Goal: Task Accomplishment & Management: Use online tool/utility

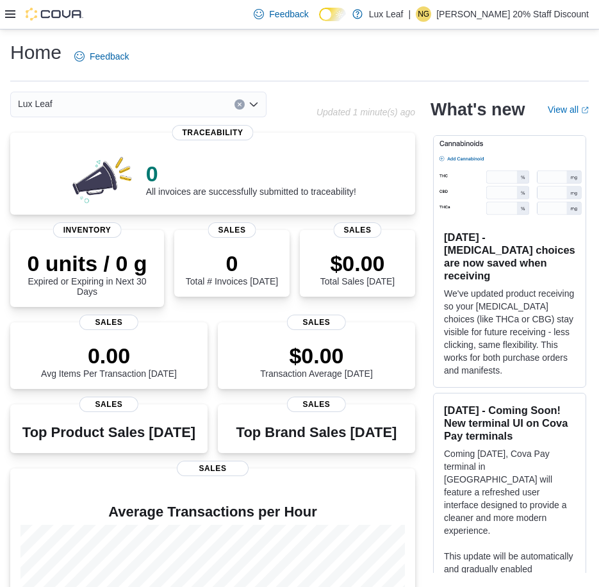
click at [11, 11] on icon at bounding box center [10, 14] width 10 height 8
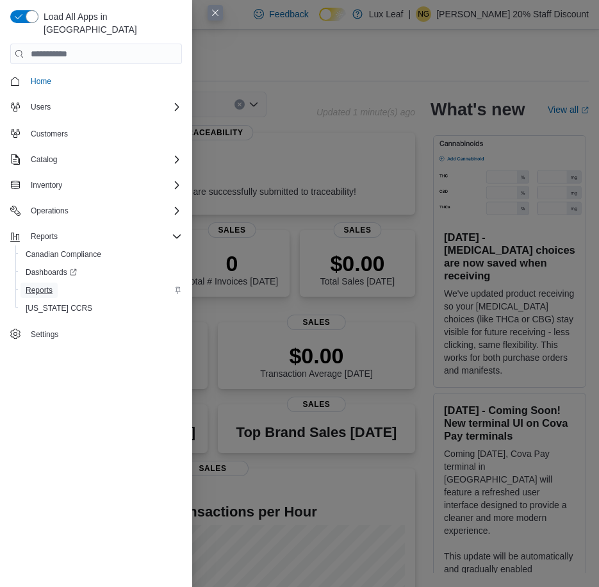
click at [35, 285] on span "Reports" at bounding box center [39, 290] width 27 height 10
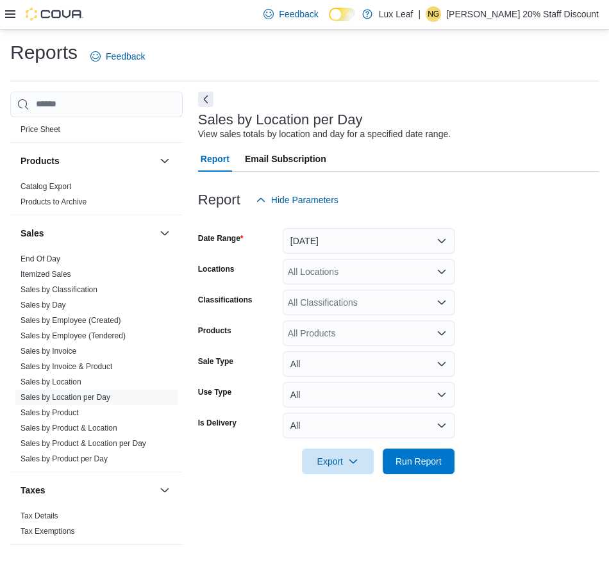
scroll to position [731, 0]
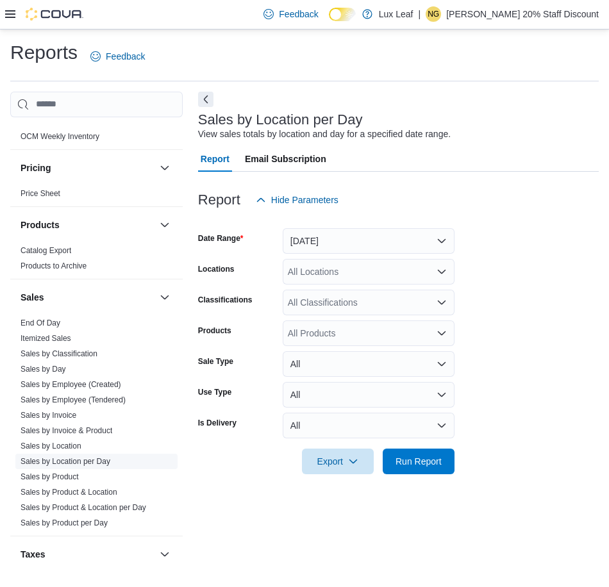
click at [65, 462] on link "Sales by Location per Day" at bounding box center [65, 461] width 90 height 9
click at [439, 276] on icon "Open list of options" at bounding box center [441, 271] width 10 height 10
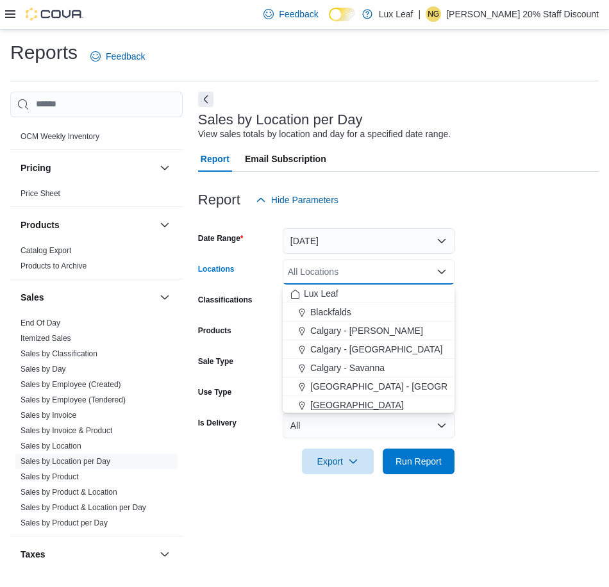
click at [332, 406] on span "[GEOGRAPHIC_DATA]" at bounding box center [357, 404] width 94 height 13
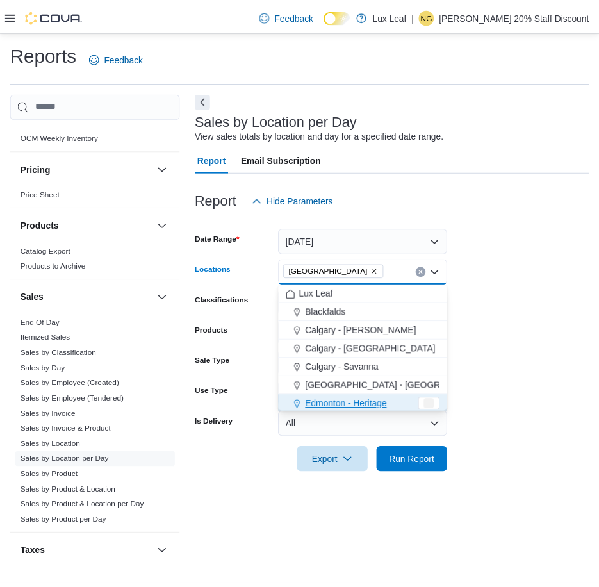
scroll to position [2, 0]
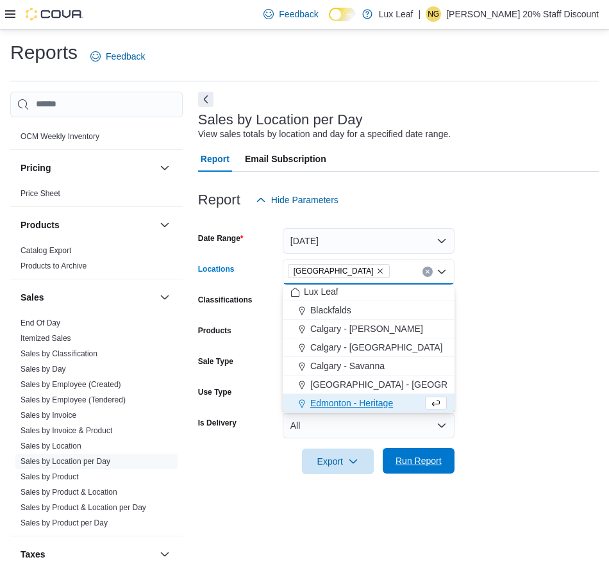
click at [411, 463] on span "Run Report" at bounding box center [418, 460] width 46 height 13
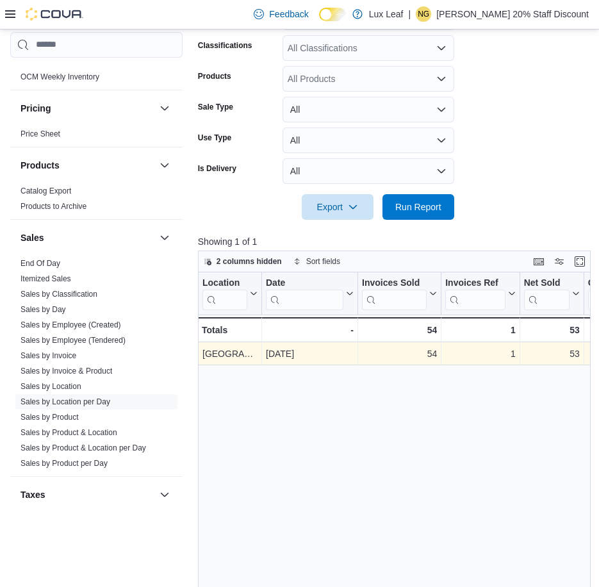
scroll to position [256, 0]
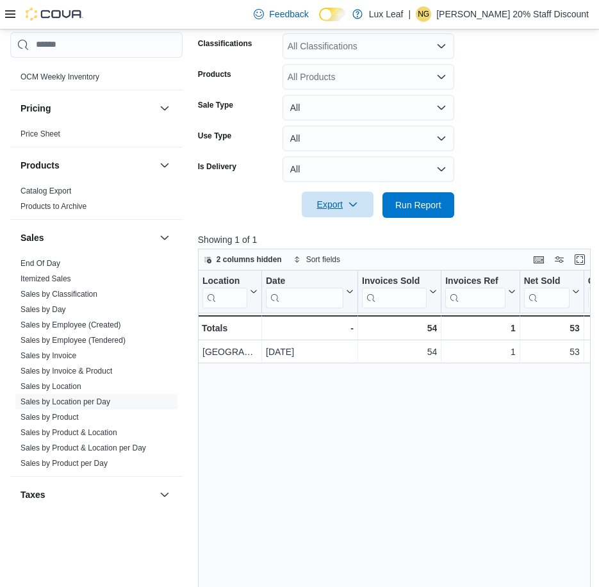
click at [330, 205] on span "Export" at bounding box center [337, 205] width 56 height 26
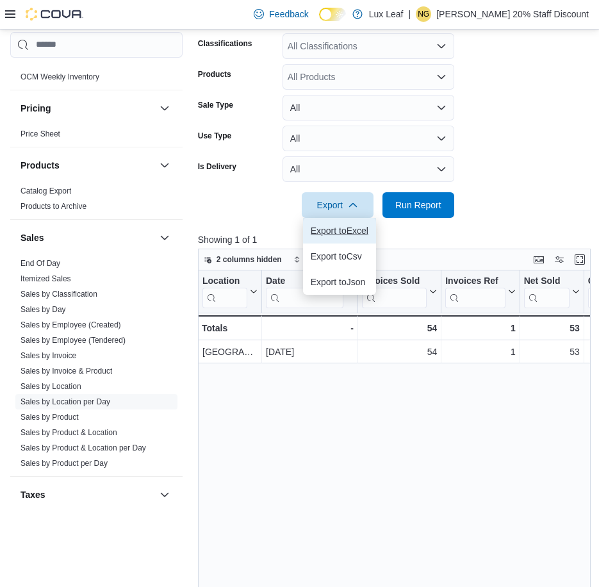
click at [340, 231] on span "Export to Excel" at bounding box center [340, 230] width 58 height 10
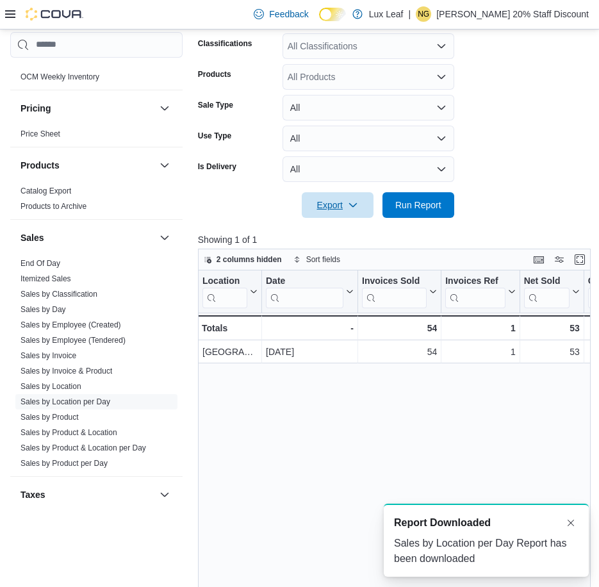
scroll to position [0, 0]
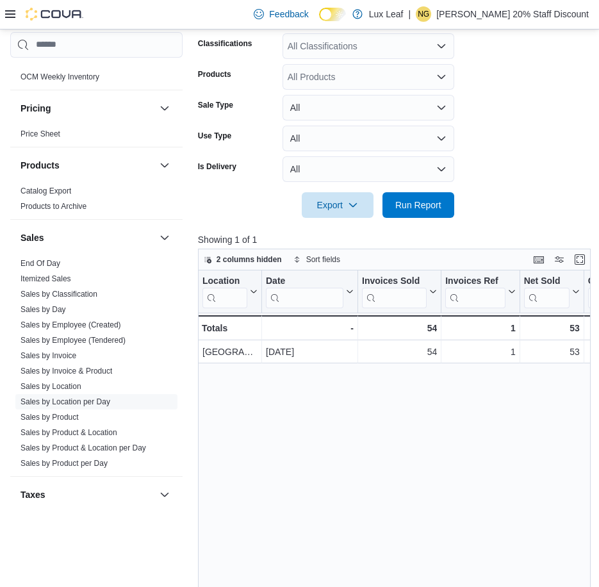
click at [495, 133] on form "Date Range [DATE] Locations [GEOGRAPHIC_DATA] Classifications All Classificatio…" at bounding box center [393, 86] width 391 height 261
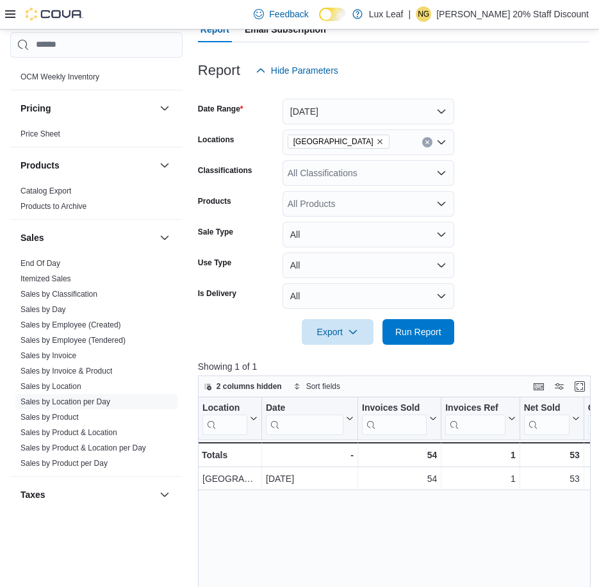
scroll to position [64, 0]
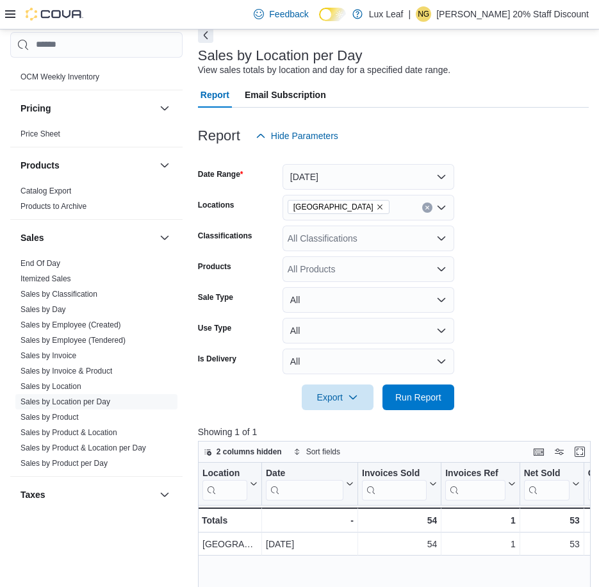
click at [376, 209] on icon "Remove Eckville from selection in this group" at bounding box center [380, 207] width 8 height 8
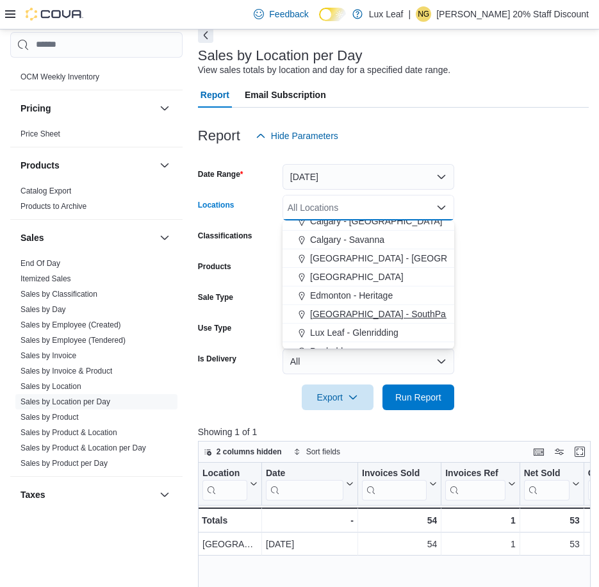
click at [360, 313] on span "[GEOGRAPHIC_DATA] - SouthPark" at bounding box center [381, 313] width 143 height 13
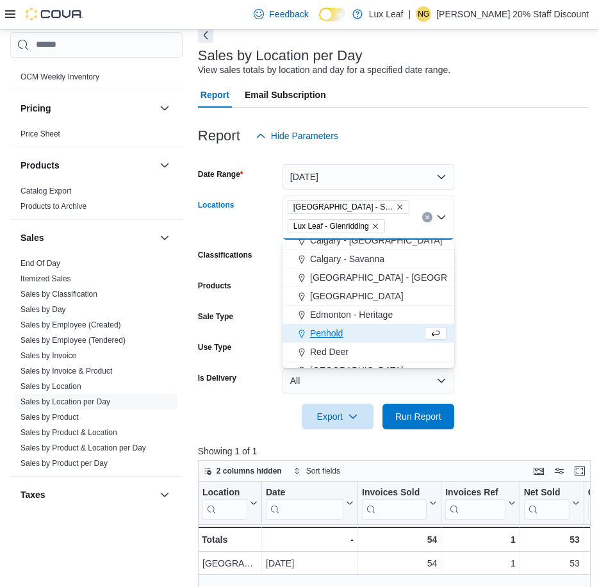
click at [378, 224] on icon "Remove Lux Leaf - Glenridding from selection in this group" at bounding box center [376, 226] width 8 height 8
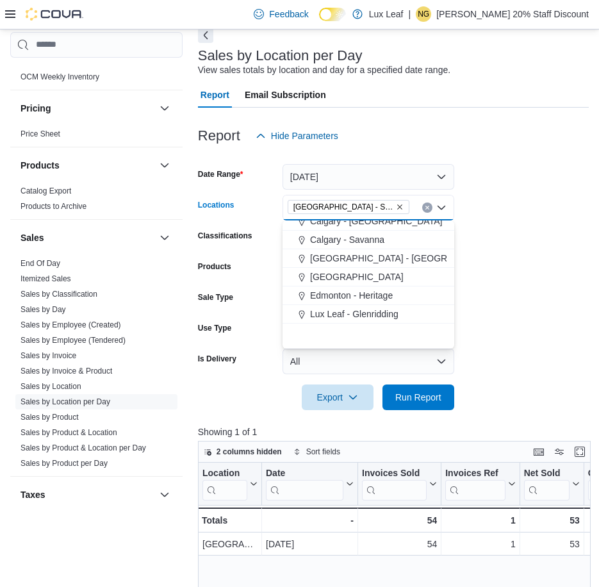
scroll to position [0, 0]
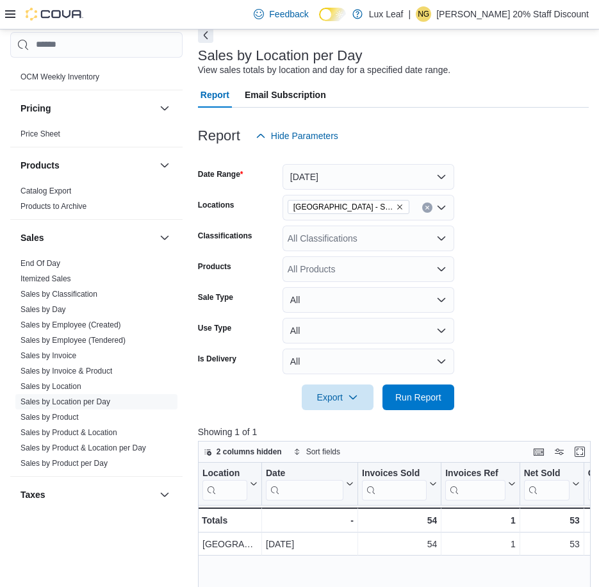
click at [488, 268] on form "Date Range [DATE] Locations [GEOGRAPHIC_DATA] - SouthPark Classifications All C…" at bounding box center [393, 279] width 391 height 261
click at [404, 399] on span "Run Report" at bounding box center [418, 396] width 46 height 13
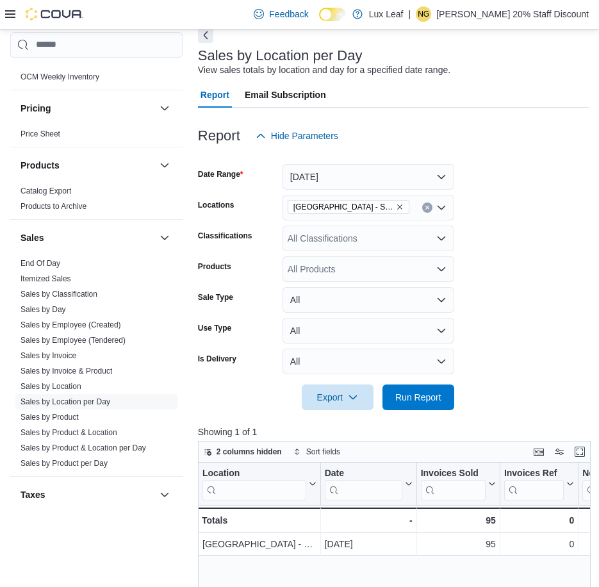
scroll to position [128, 0]
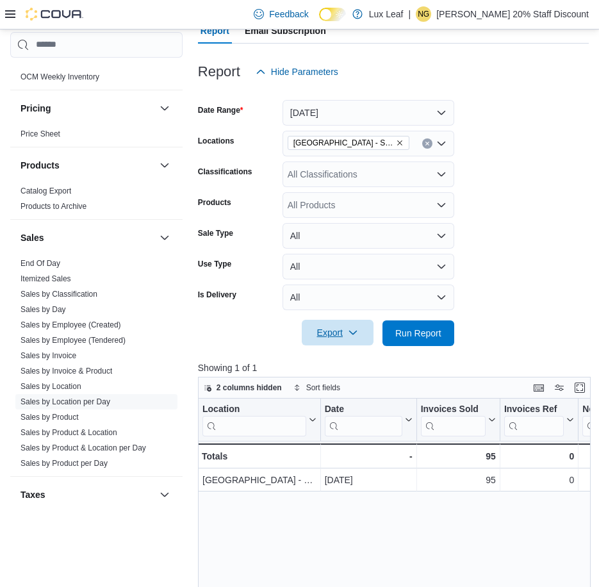
click at [336, 333] on span "Export" at bounding box center [337, 333] width 56 height 26
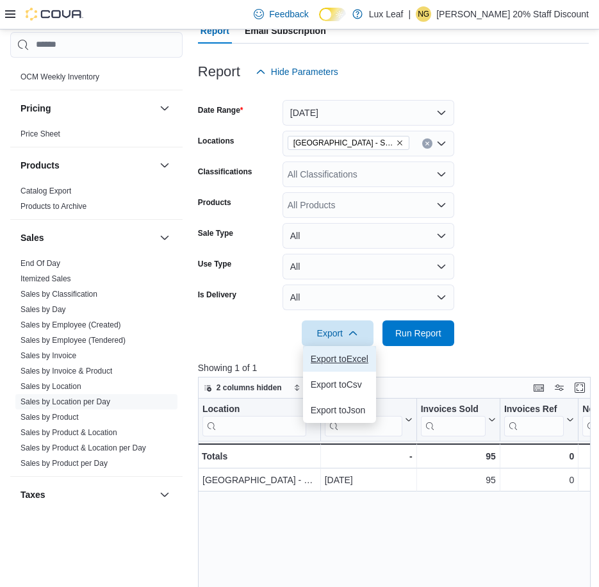
click at [345, 357] on span "Export to Excel" at bounding box center [340, 359] width 58 height 10
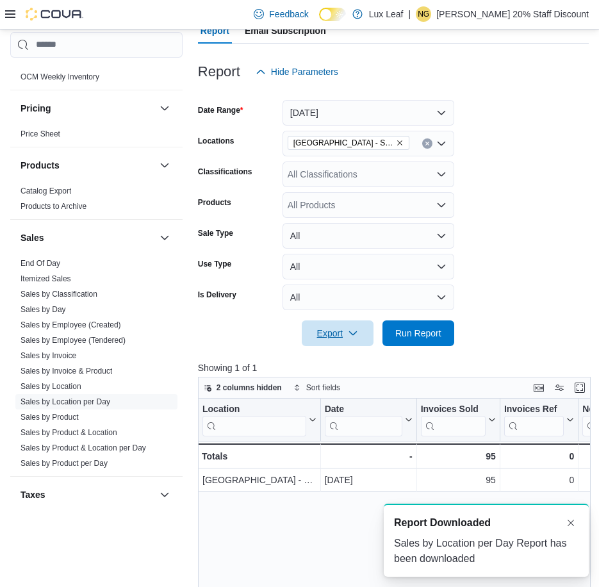
scroll to position [0, 0]
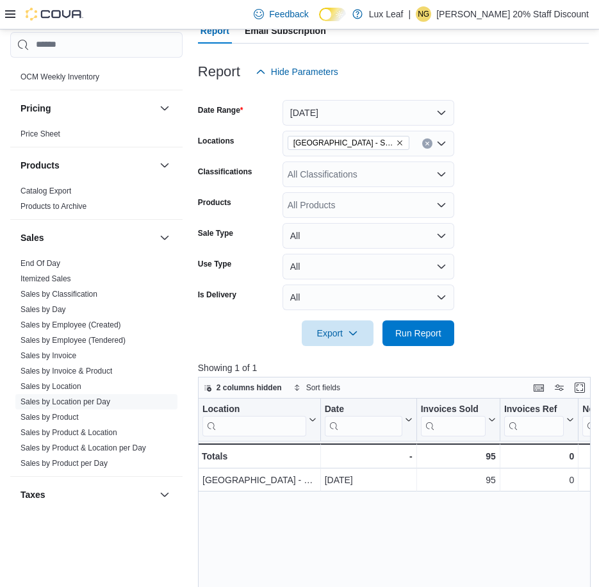
click at [511, 190] on form "Date Range [DATE] Locations [GEOGRAPHIC_DATA] - SouthPark Classifications All C…" at bounding box center [393, 215] width 391 height 261
click at [396, 143] on icon "Remove Edmonton - SouthPark from selection in this group" at bounding box center [400, 143] width 8 height 8
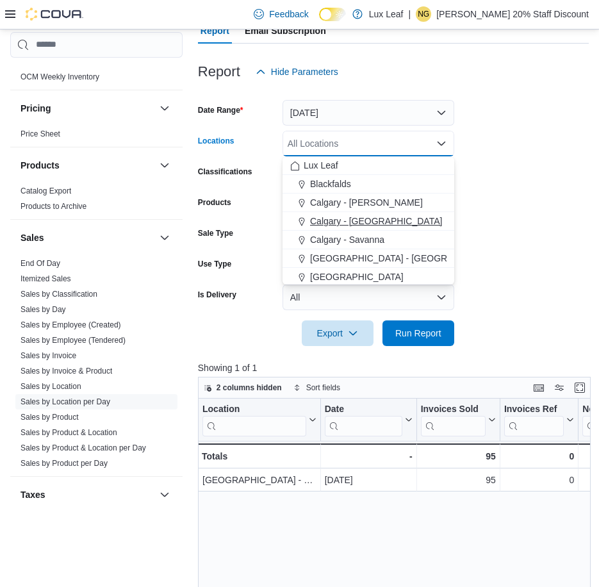
scroll to position [64, 0]
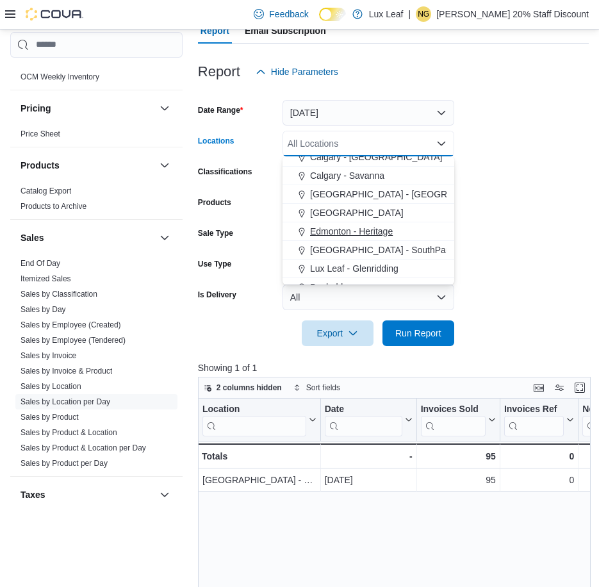
click at [366, 233] on span "Edmonton - Heritage" at bounding box center [351, 231] width 83 height 13
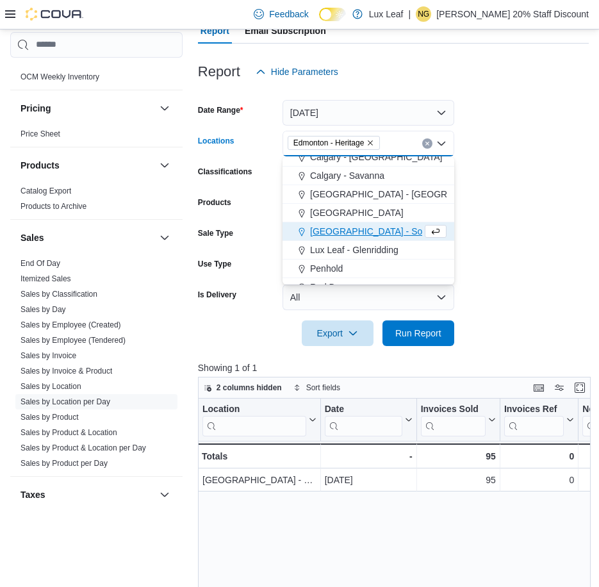
click at [366, 233] on span "[GEOGRAPHIC_DATA] - SouthPark" at bounding box center [381, 231] width 143 height 13
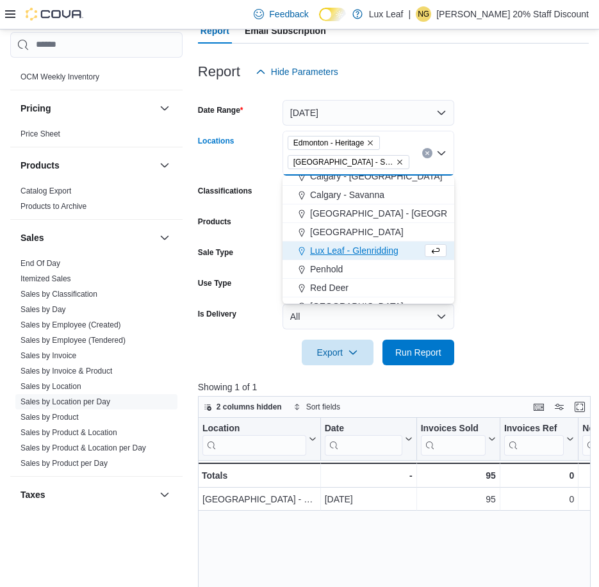
click at [396, 161] on icon "Remove Edmonton - SouthPark from selection in this group" at bounding box center [400, 162] width 8 height 8
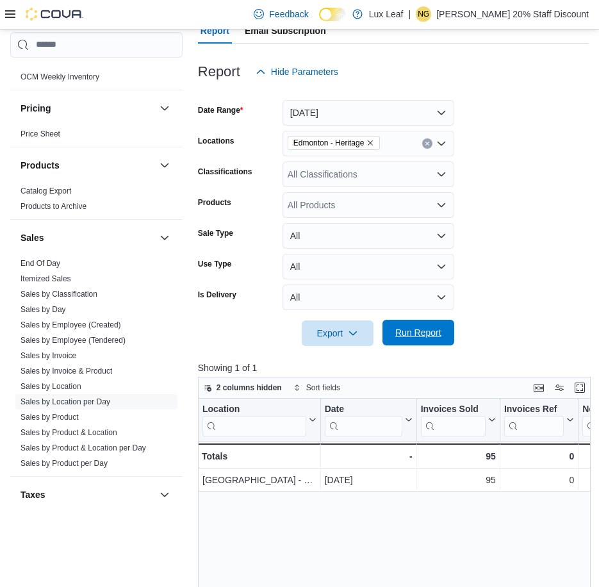
click at [411, 329] on span "Run Report" at bounding box center [418, 332] width 46 height 13
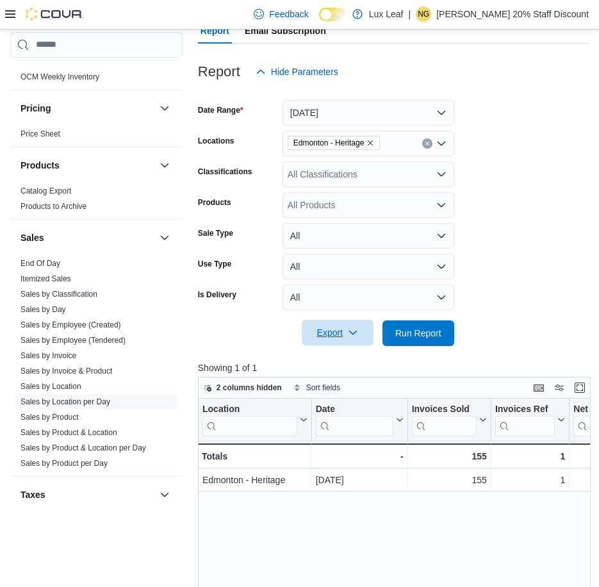
click at [329, 335] on span "Export" at bounding box center [337, 333] width 56 height 26
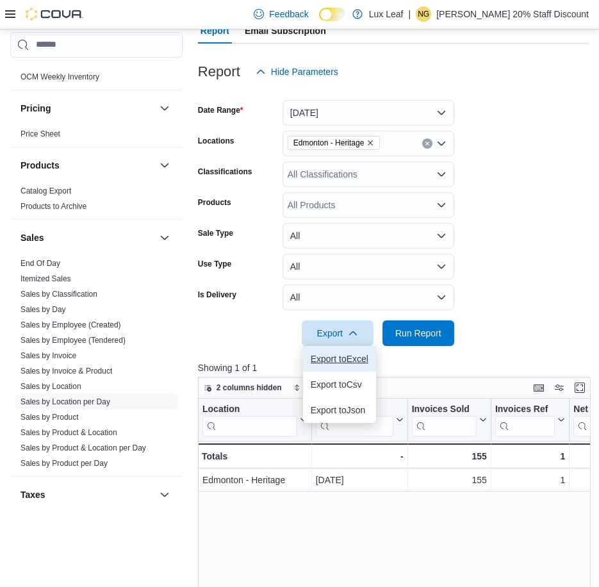
click at [336, 350] on button "Export to Excel" at bounding box center [339, 359] width 73 height 26
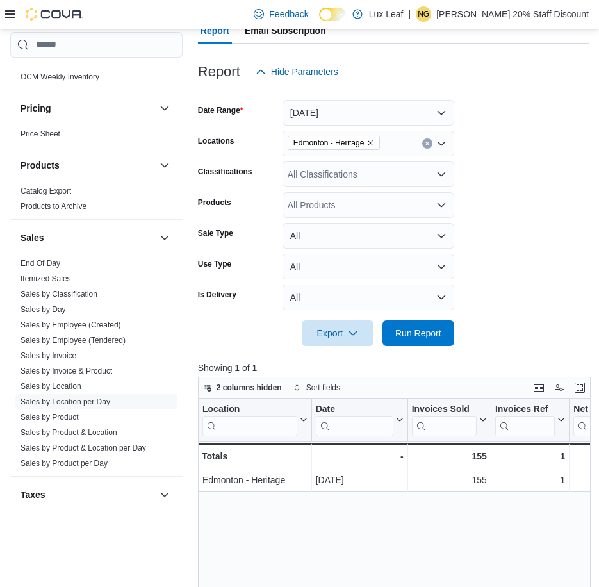
click at [503, 199] on form "Date Range [DATE] Locations [GEOGRAPHIC_DATA] - Heritage Classifications All Cl…" at bounding box center [393, 215] width 391 height 261
click at [374, 142] on icon "Remove Edmonton - Heritage from selection in this group" at bounding box center [370, 143] width 8 height 8
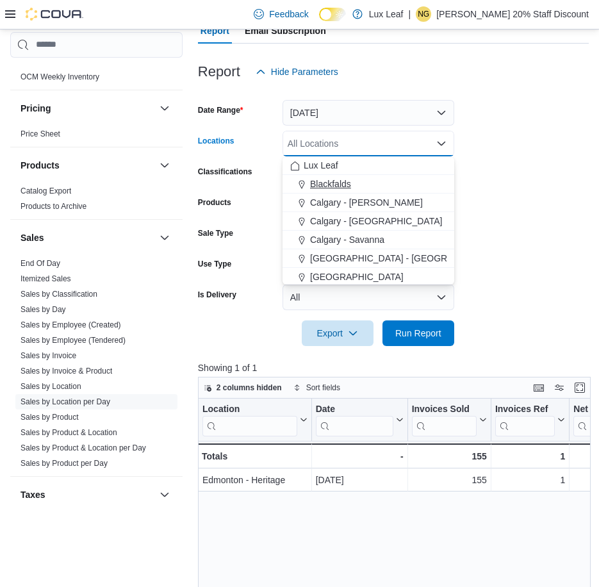
click at [349, 176] on button "Blackfalds" at bounding box center [369, 184] width 172 height 19
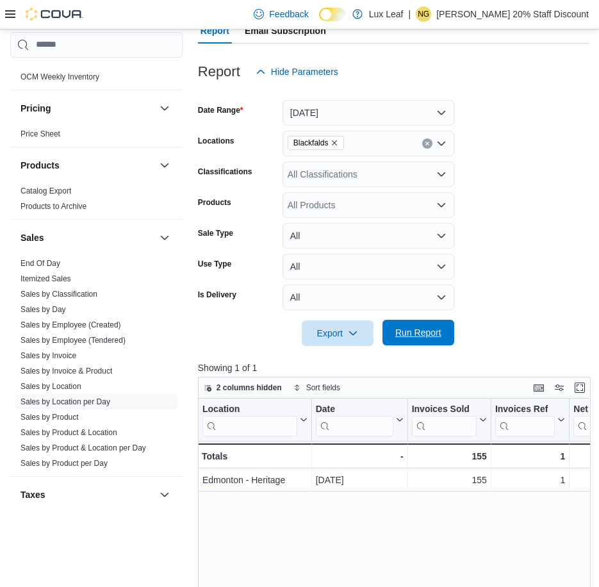
click at [429, 338] on span "Run Report" at bounding box center [418, 332] width 46 height 13
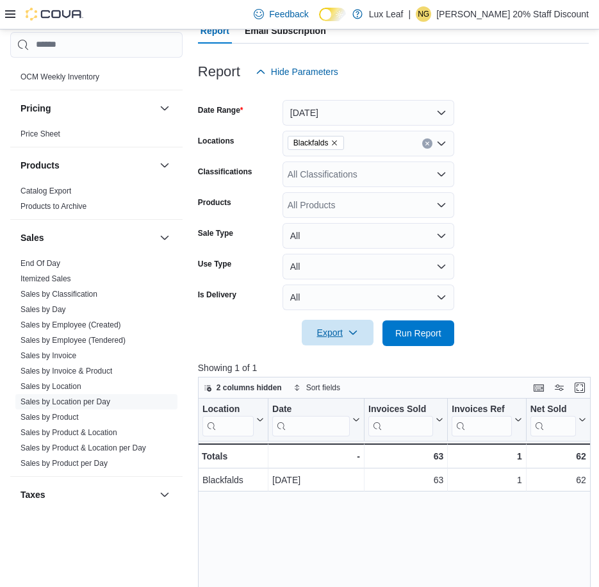
click at [354, 323] on span "Export" at bounding box center [337, 333] width 56 height 26
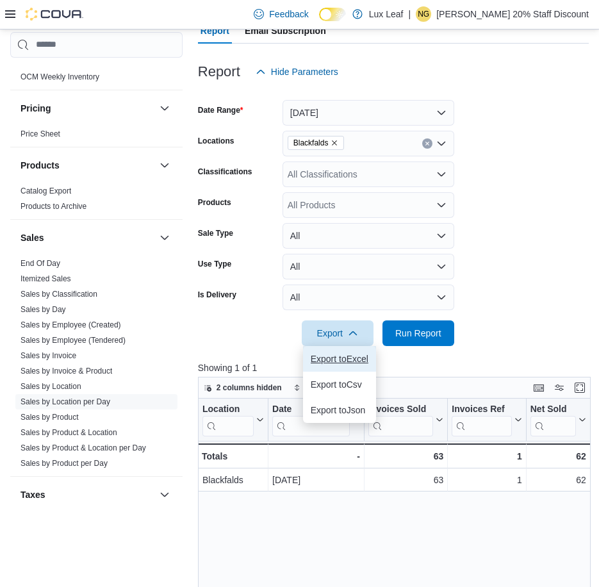
click at [361, 354] on span "Export to Excel" at bounding box center [340, 359] width 58 height 10
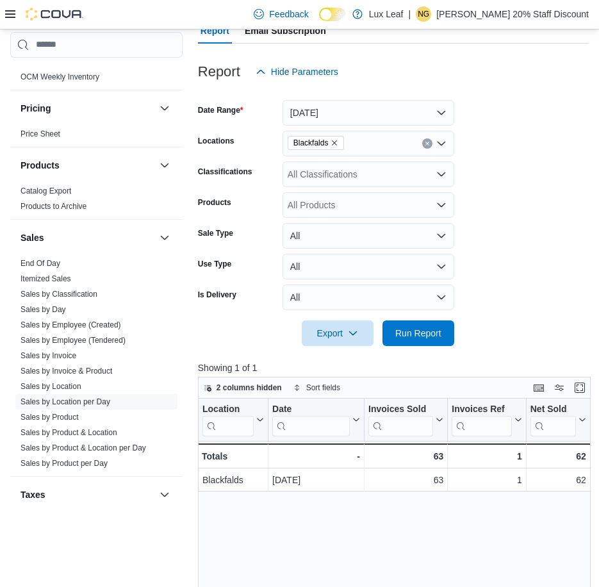
click at [509, 227] on form "Date Range [DATE] Locations Blackfalds Classifications All Classifications Prod…" at bounding box center [393, 215] width 391 height 261
click at [331, 143] on icon "Remove Blackfalds from selection in this group" at bounding box center [335, 143] width 8 height 8
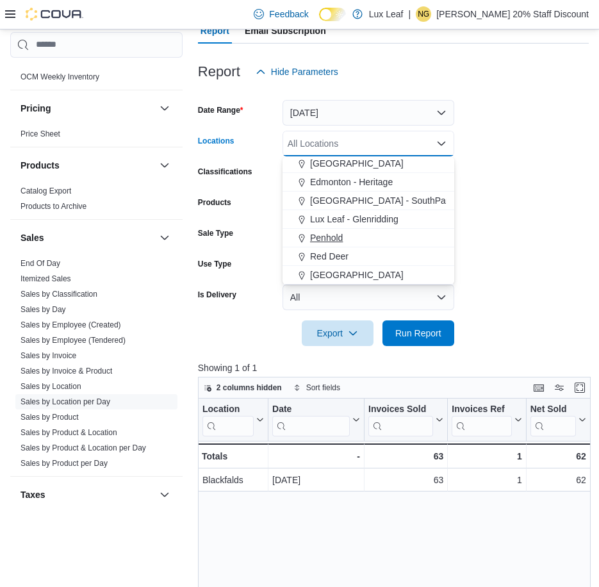
click at [325, 236] on span "Penhold" at bounding box center [326, 237] width 33 height 13
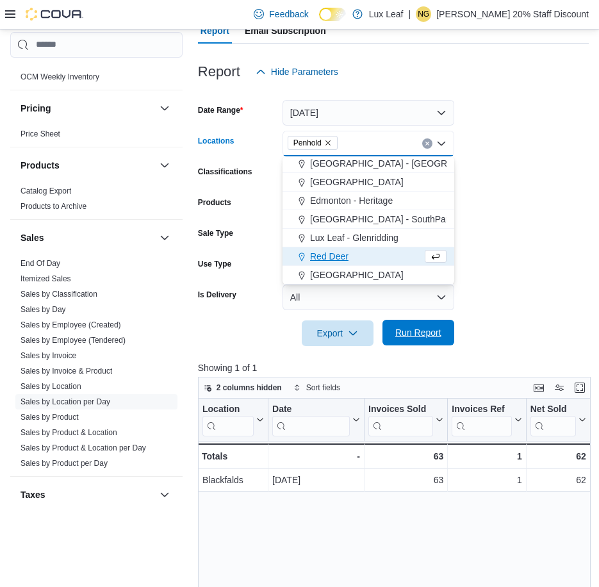
click at [402, 325] on span "Run Report" at bounding box center [418, 333] width 56 height 26
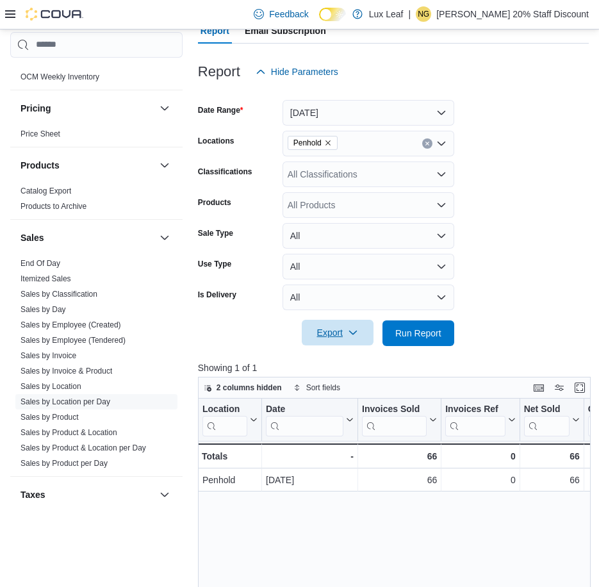
click at [340, 324] on span "Export" at bounding box center [337, 333] width 56 height 26
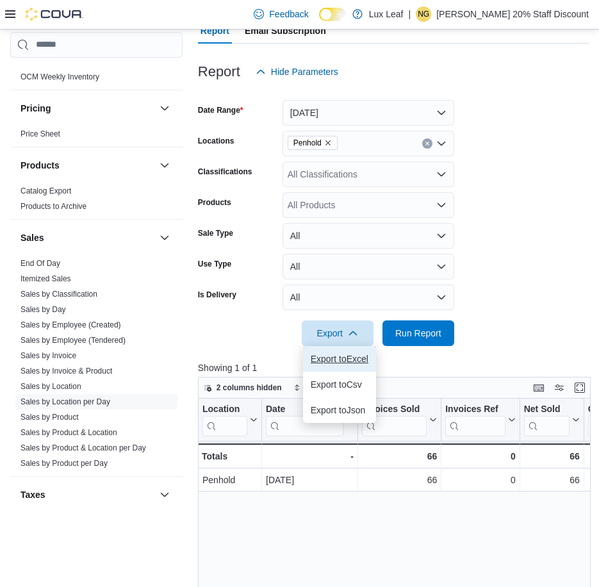
click at [336, 359] on span "Export to Excel" at bounding box center [340, 359] width 58 height 10
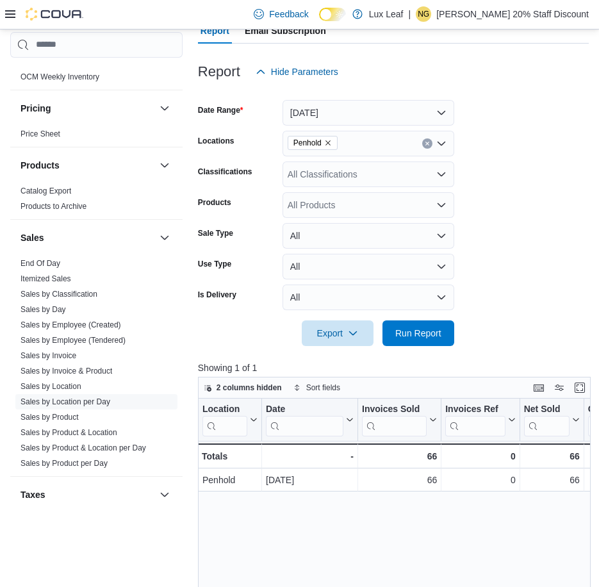
click at [539, 142] on form "Date Range [DATE] Locations Penhold Classifications All Classifications Product…" at bounding box center [393, 215] width 391 height 261
click at [329, 145] on icon "Remove Penhold from selection in this group" at bounding box center [328, 143] width 8 height 8
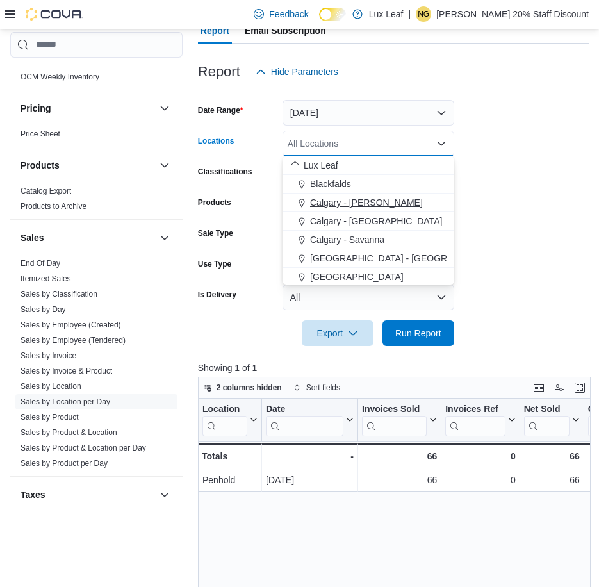
click at [350, 199] on span "Calgary - [PERSON_NAME]" at bounding box center [366, 202] width 113 height 13
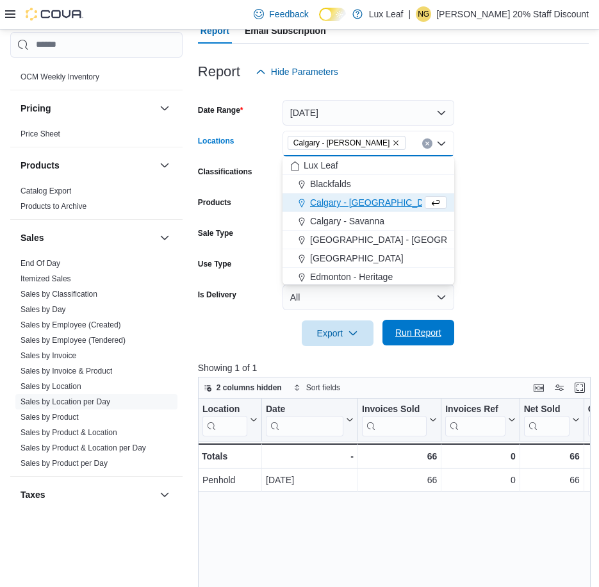
click at [407, 335] on span "Run Report" at bounding box center [418, 332] width 46 height 13
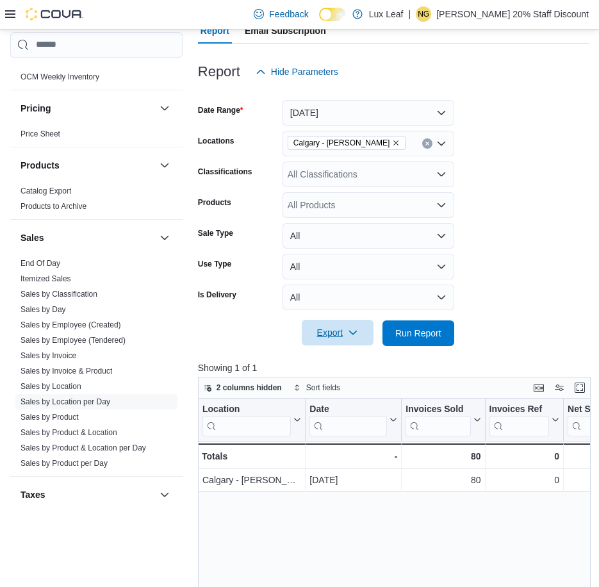
click at [325, 338] on span "Export" at bounding box center [337, 333] width 56 height 26
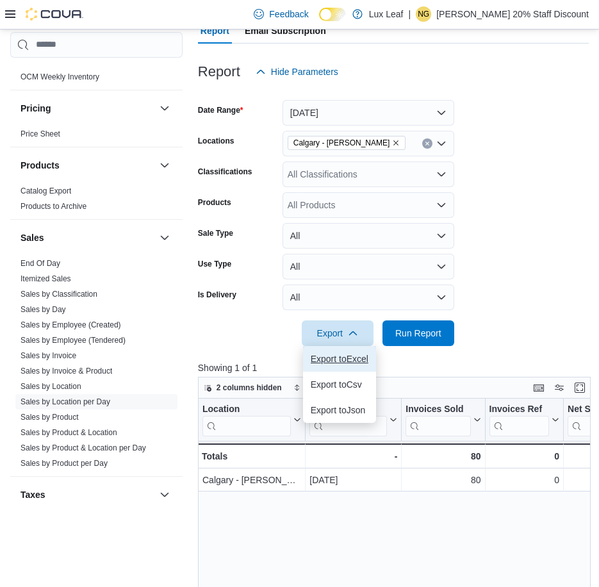
click at [335, 365] on button "Export to Excel" at bounding box center [339, 359] width 73 height 26
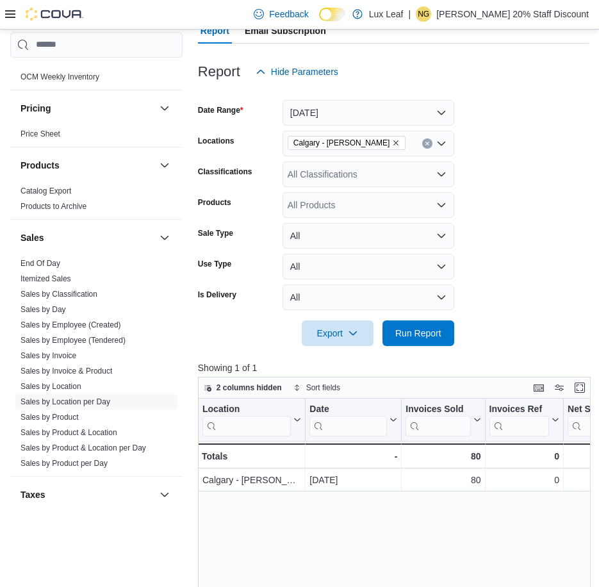
click at [529, 124] on form "Date Range [DATE] Locations [GEOGRAPHIC_DATA] - [PERSON_NAME] Classifications A…" at bounding box center [393, 215] width 391 height 261
click at [392, 144] on icon "Remove Calgary - Nolan Hill from selection in this group" at bounding box center [396, 143] width 8 height 8
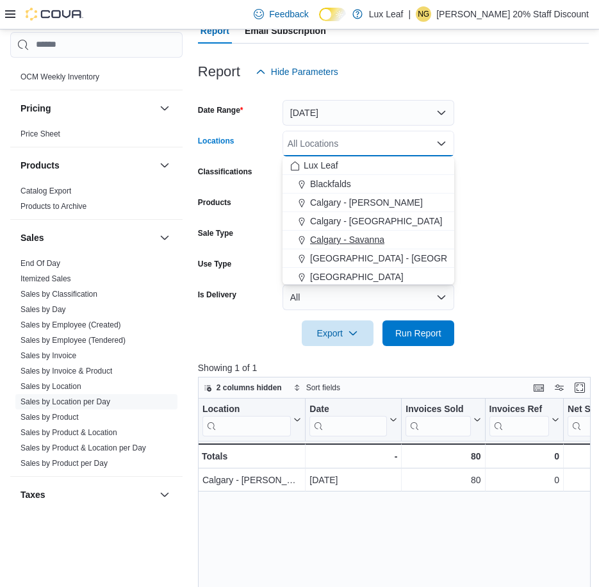
click at [371, 233] on button "Calgary - Savanna" at bounding box center [369, 240] width 172 height 19
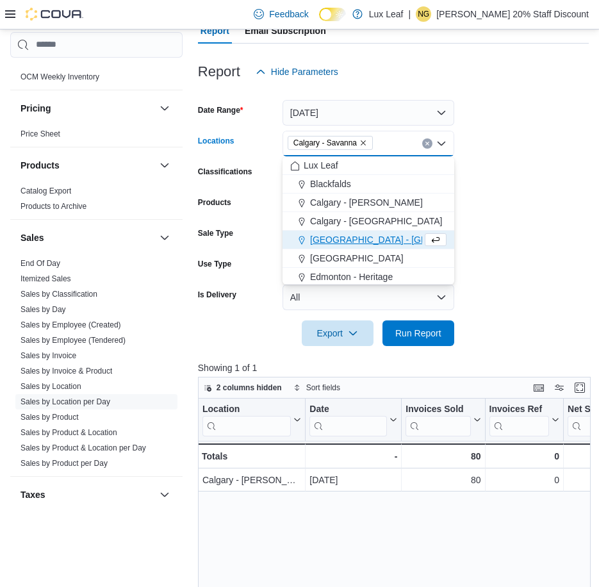
click at [393, 314] on div at bounding box center [393, 315] width 391 height 10
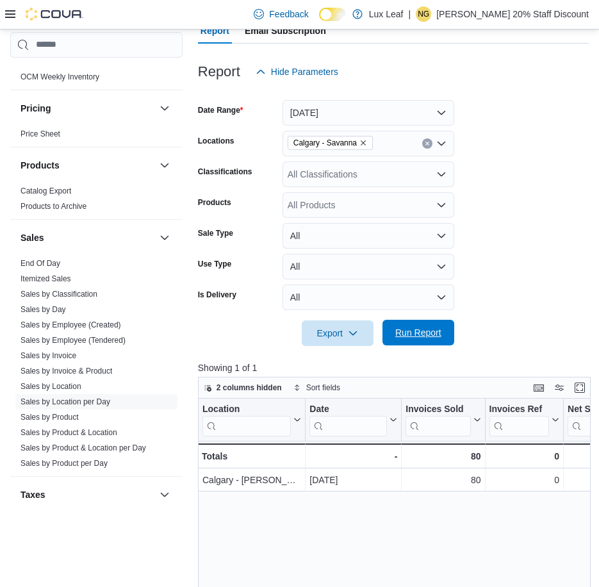
click at [404, 321] on span "Run Report" at bounding box center [418, 333] width 56 height 26
click at [337, 328] on span "Export" at bounding box center [337, 333] width 56 height 26
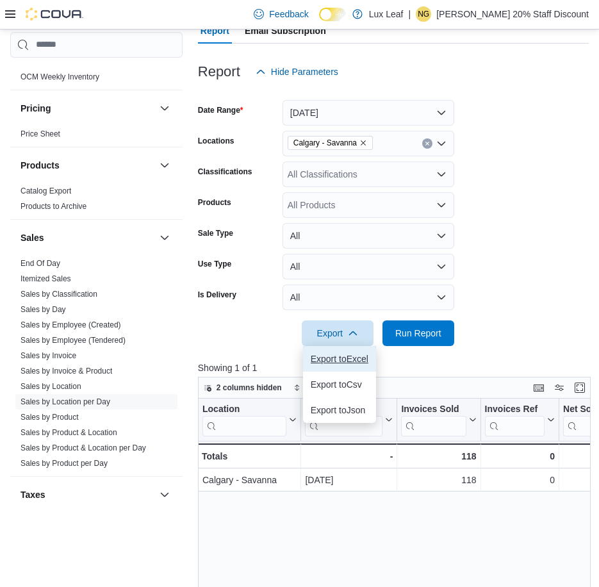
click at [338, 351] on button "Export to Excel" at bounding box center [339, 359] width 73 height 26
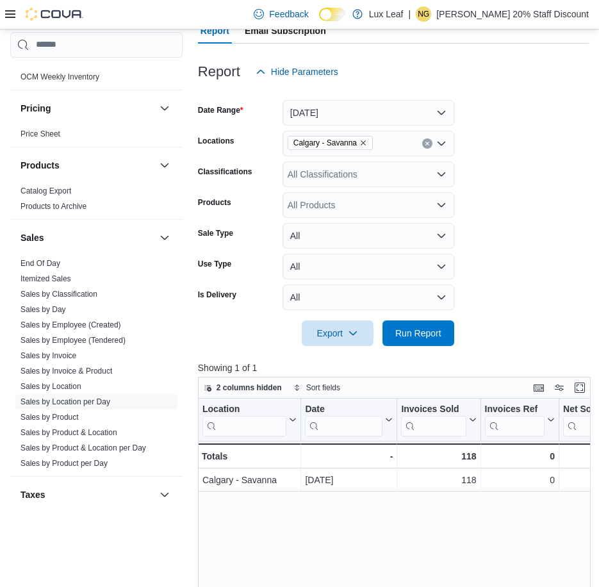
click at [542, 84] on div "Report Hide Parameters" at bounding box center [393, 72] width 391 height 26
click at [359, 146] on icon "Remove Calgary - Savanna from selection in this group" at bounding box center [363, 143] width 8 height 8
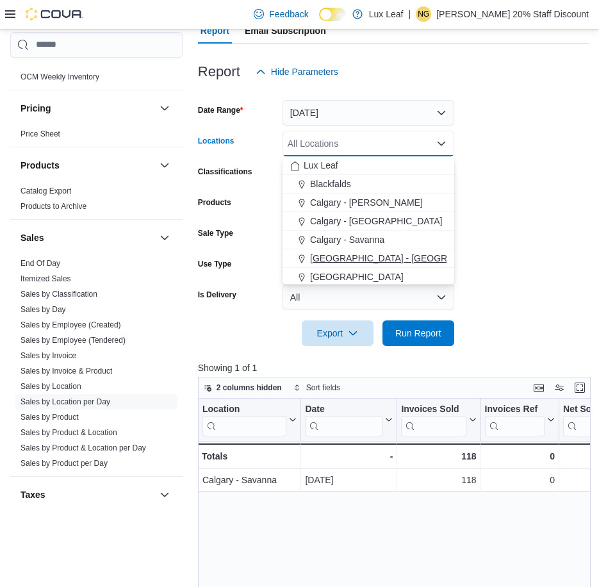
click at [362, 262] on span "[GEOGRAPHIC_DATA] - [GEOGRAPHIC_DATA]" at bounding box center [407, 258] width 195 height 13
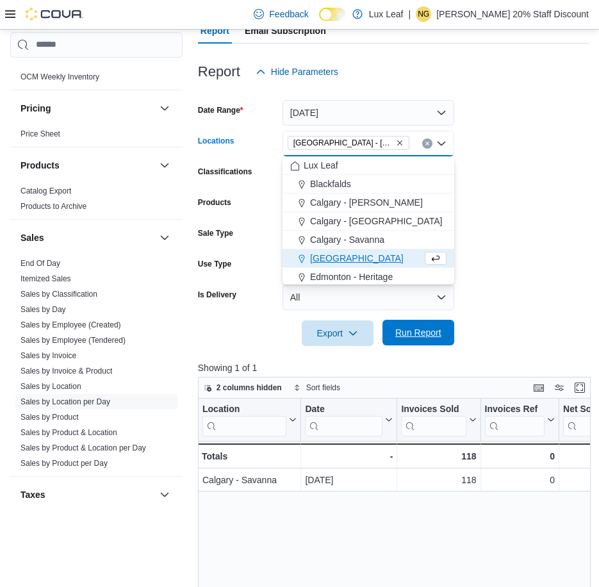
click at [409, 341] on span "Run Report" at bounding box center [418, 333] width 56 height 26
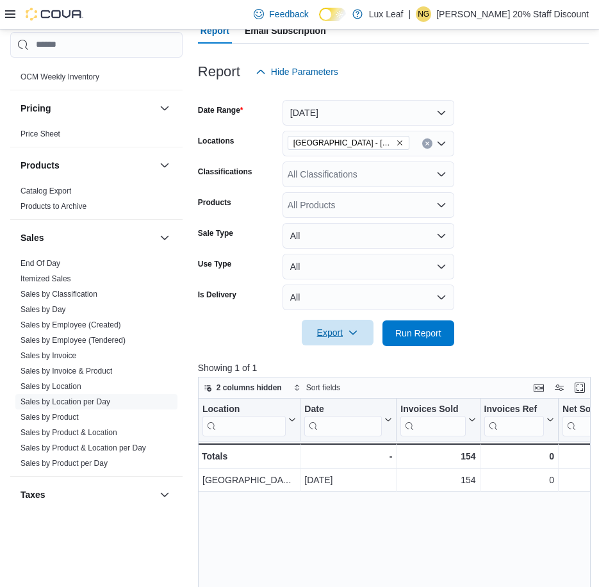
click at [332, 324] on span "Export" at bounding box center [337, 333] width 56 height 26
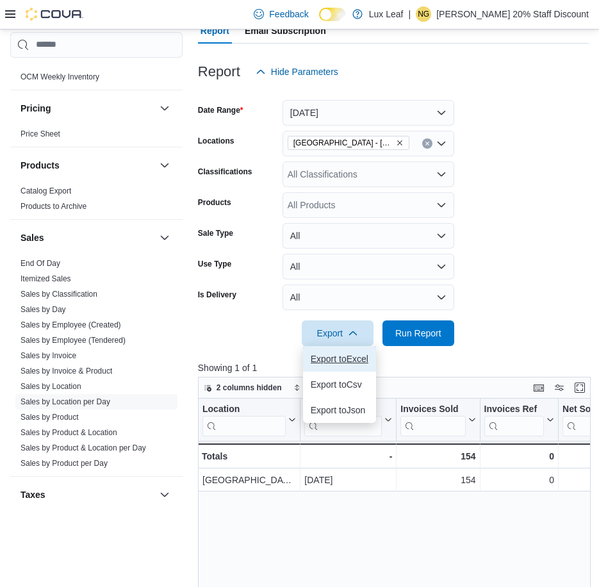
click at [345, 350] on button "Export to Excel" at bounding box center [339, 359] width 73 height 26
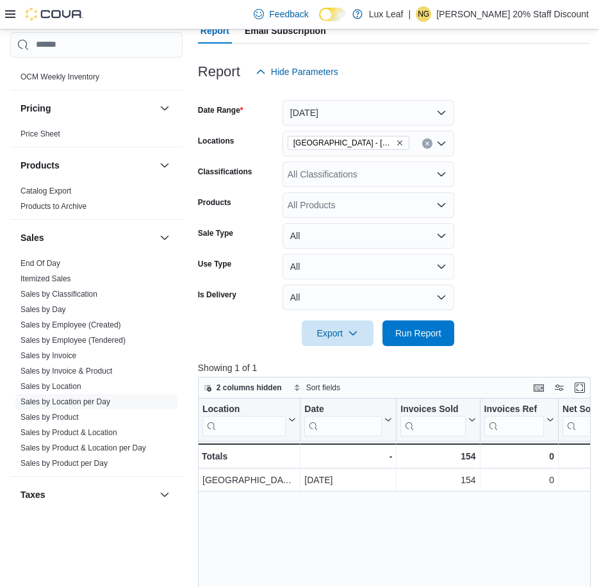
click at [366, 142] on span "[GEOGRAPHIC_DATA] - [GEOGRAPHIC_DATA]" at bounding box center [349, 143] width 122 height 14
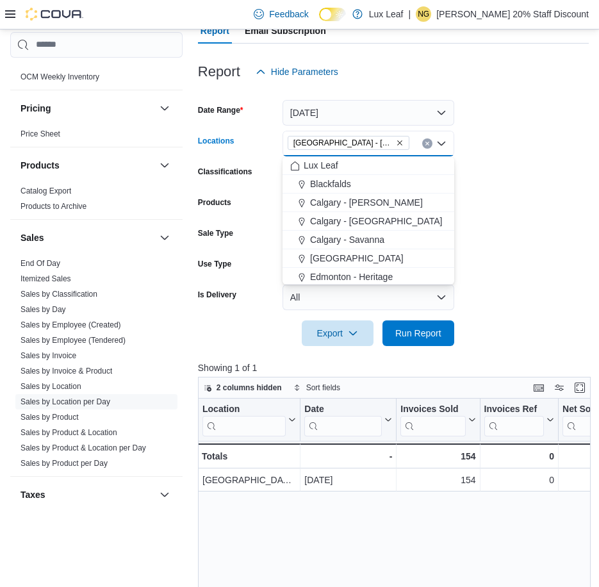
click at [396, 141] on icon "Remove Calgary - Taradale from selection in this group" at bounding box center [400, 143] width 8 height 8
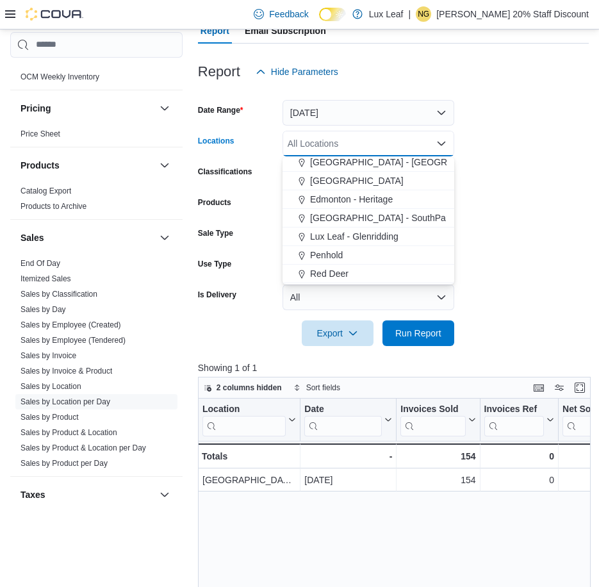
scroll to position [113, 0]
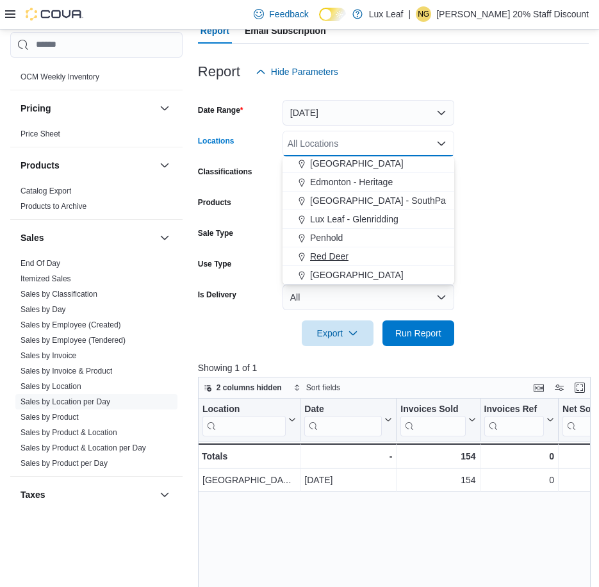
click at [340, 258] on span "Red Deer" at bounding box center [329, 256] width 38 height 13
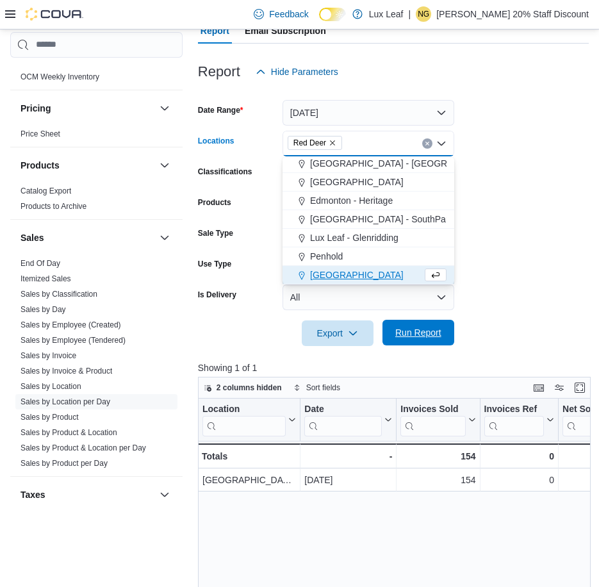
click at [413, 329] on span "Run Report" at bounding box center [418, 332] width 46 height 13
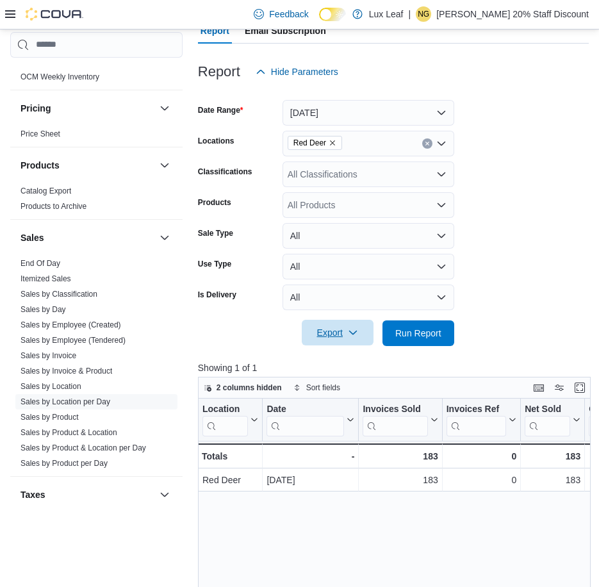
click at [320, 335] on span "Export" at bounding box center [337, 333] width 56 height 26
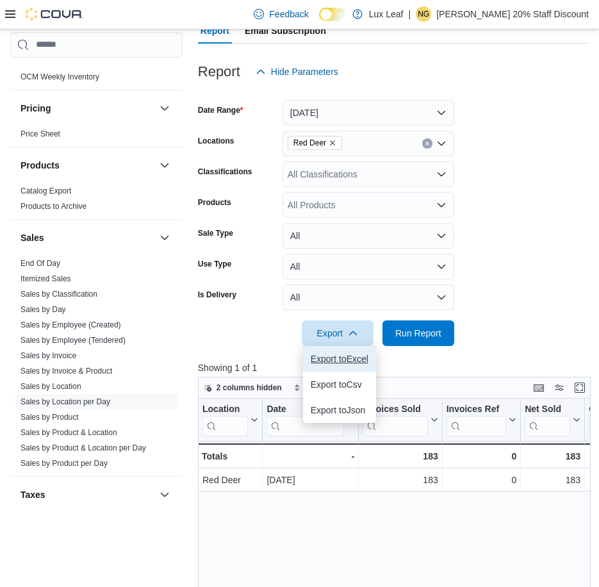
click at [335, 359] on span "Export to Excel" at bounding box center [340, 359] width 58 height 10
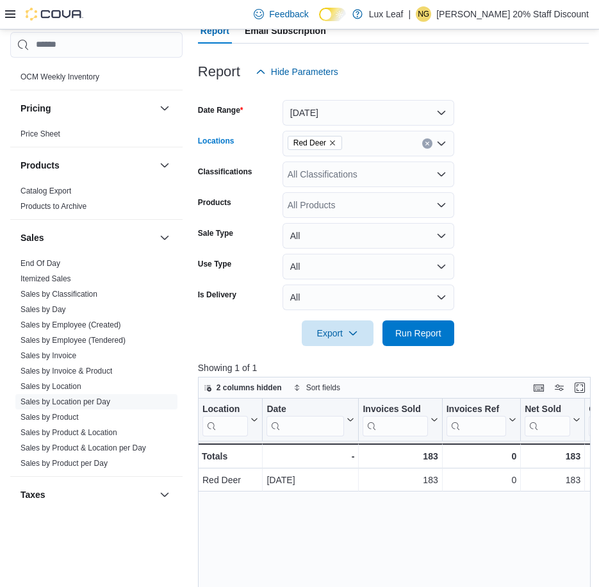
click at [332, 142] on icon "Remove Red Deer from selection in this group" at bounding box center [333, 143] width 8 height 8
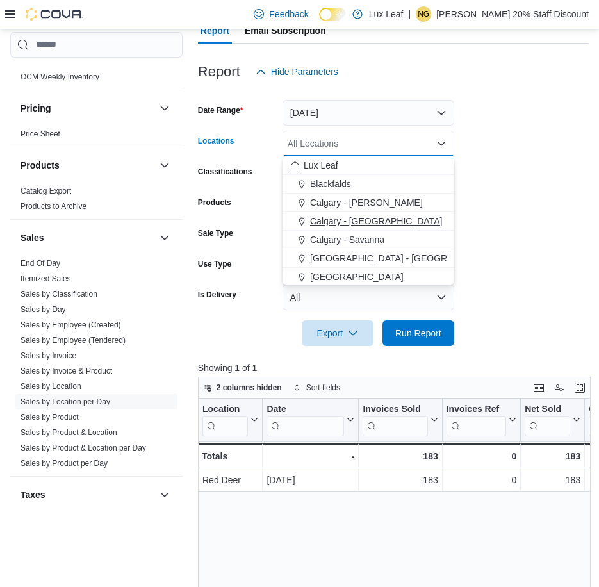
click at [342, 224] on span "Calgary - [GEOGRAPHIC_DATA]" at bounding box center [376, 221] width 132 height 13
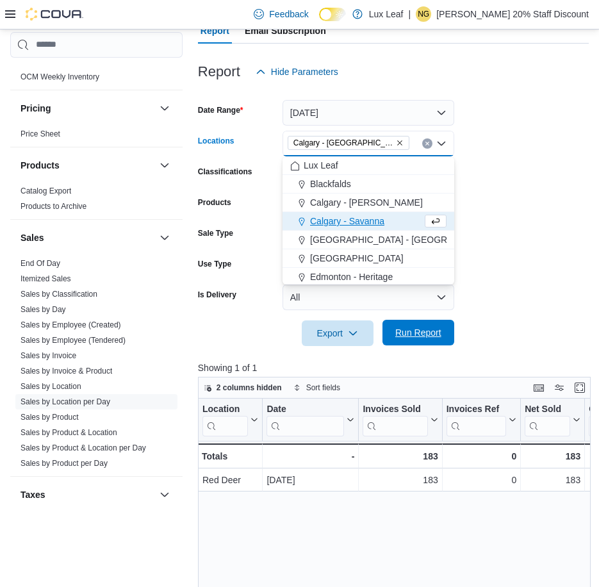
click at [411, 339] on span "Run Report" at bounding box center [418, 333] width 56 height 26
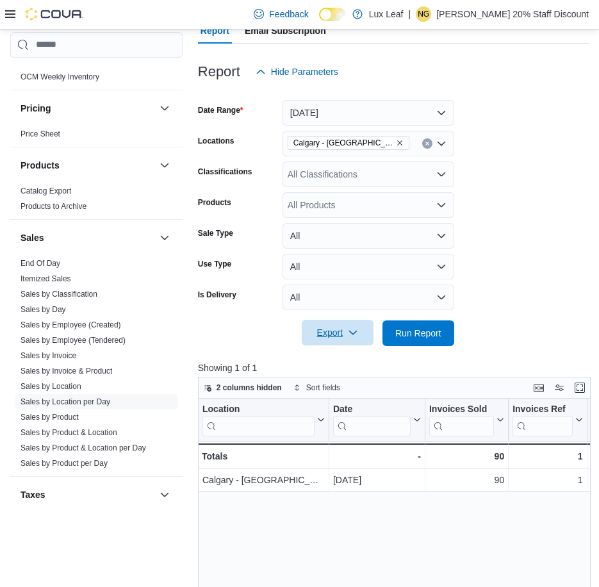
click at [341, 331] on span "Export" at bounding box center [337, 333] width 56 height 26
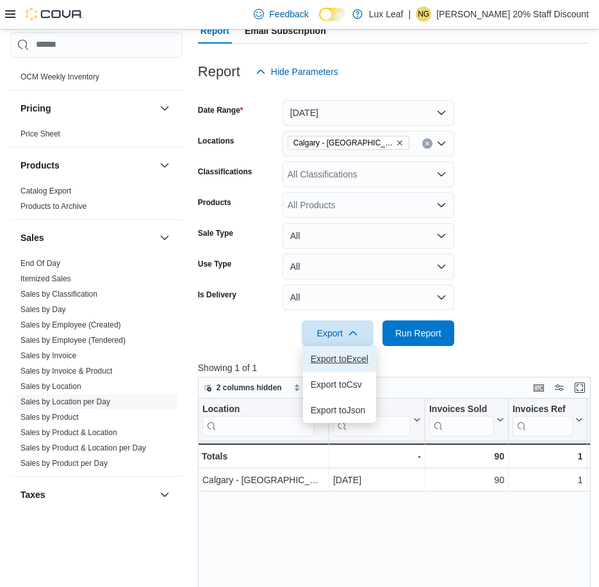
click at [360, 354] on span "Export to Excel" at bounding box center [340, 359] width 58 height 10
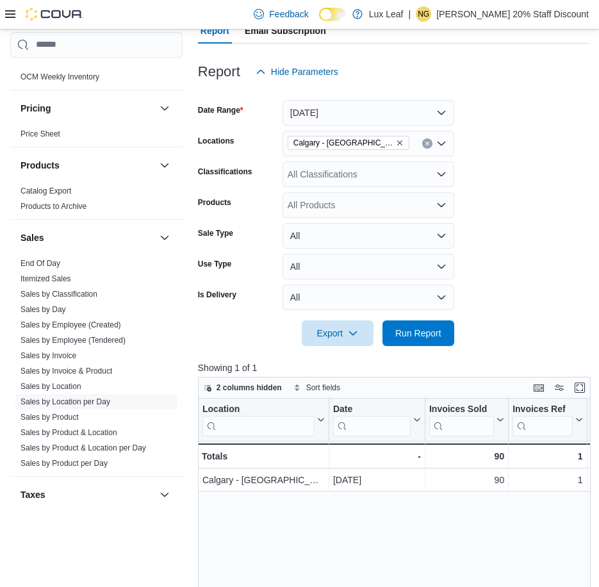
click at [536, 133] on form "Date Range [DATE] Locations [GEOGRAPHIC_DATA] - [GEOGRAPHIC_DATA] Classificatio…" at bounding box center [393, 215] width 391 height 261
click at [518, 9] on p "[PERSON_NAME] 20% Staff Discount" at bounding box center [512, 13] width 152 height 15
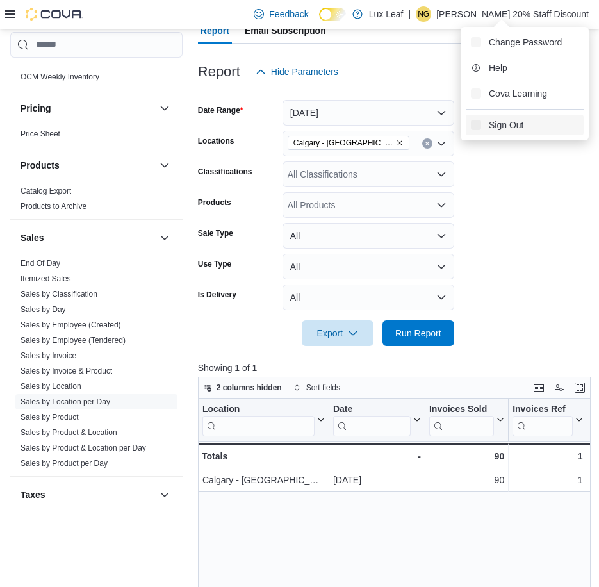
click at [512, 124] on span "Sign Out" at bounding box center [506, 125] width 35 height 13
